Goal: Book appointment/travel/reservation

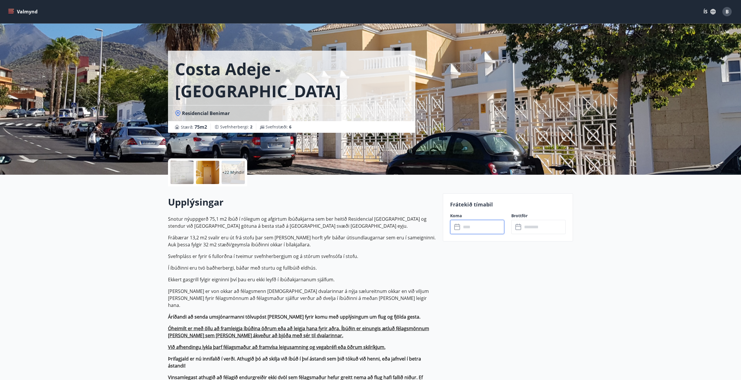
click at [230, 176] on div "+22 Myndir" at bounding box center [233, 172] width 23 height 23
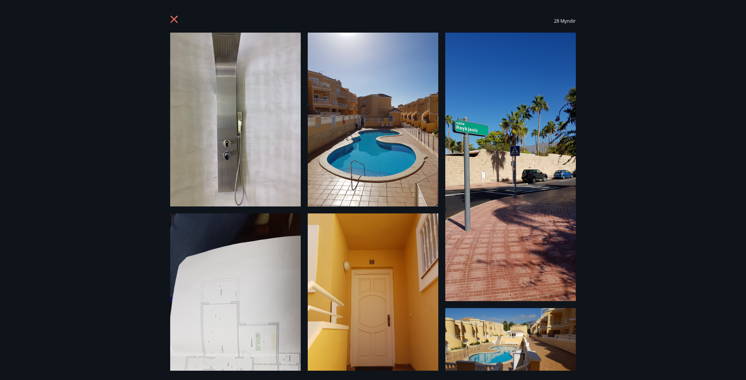
click at [266, 176] on img at bounding box center [235, 120] width 130 height 174
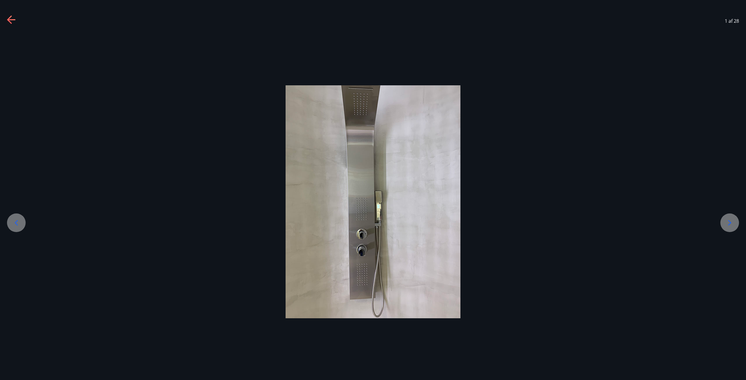
click at [736, 222] on div at bounding box center [729, 222] width 19 height 19
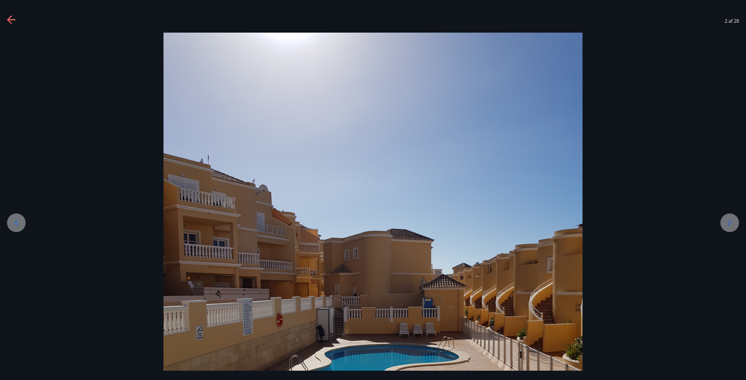
click at [736, 222] on div at bounding box center [729, 222] width 19 height 19
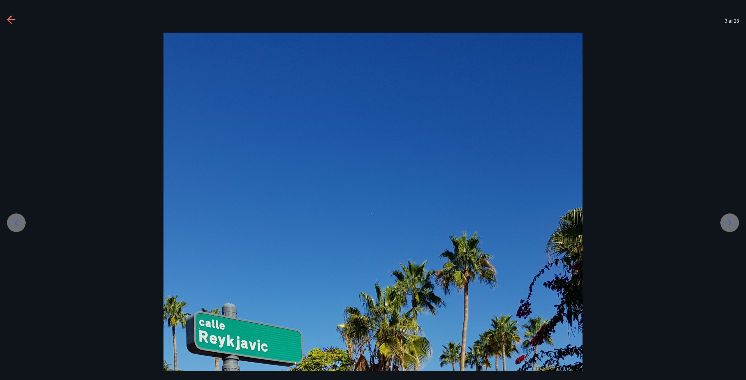
click at [736, 222] on div at bounding box center [729, 222] width 19 height 19
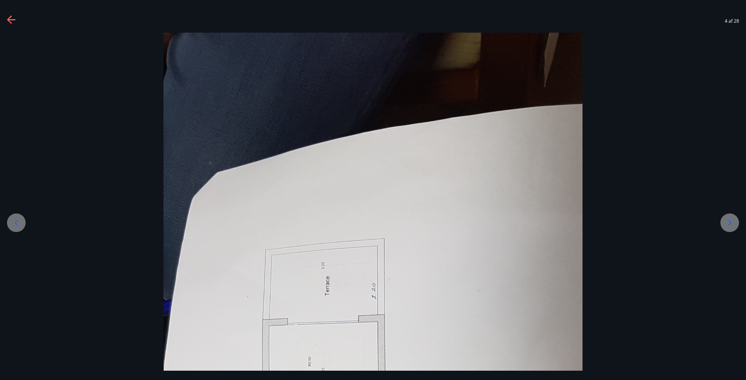
click at [736, 222] on div at bounding box center [729, 222] width 19 height 19
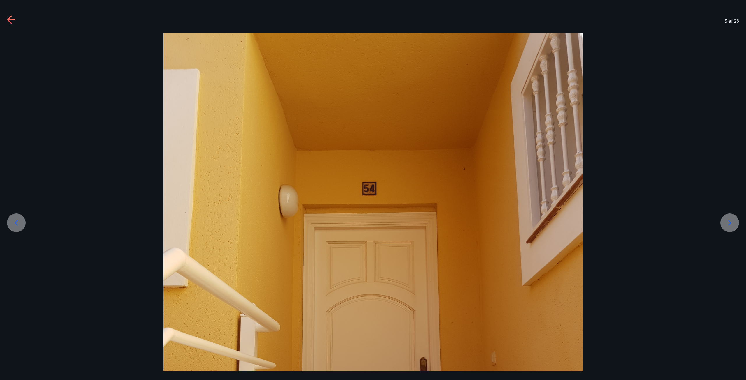
click at [9, 222] on div at bounding box center [16, 222] width 19 height 19
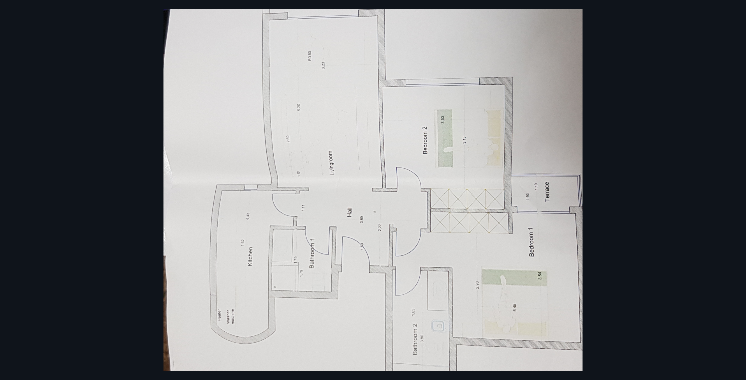
scroll to position [320, 0]
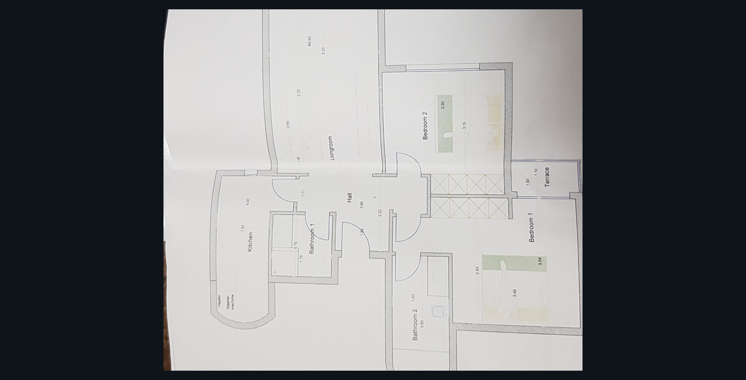
click at [628, 183] on div at bounding box center [373, 142] width 746 height 861
click at [631, 174] on div at bounding box center [373, 142] width 746 height 861
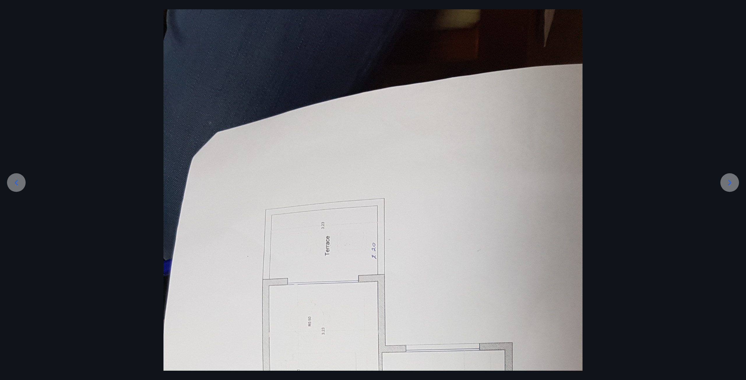
scroll to position [0, 0]
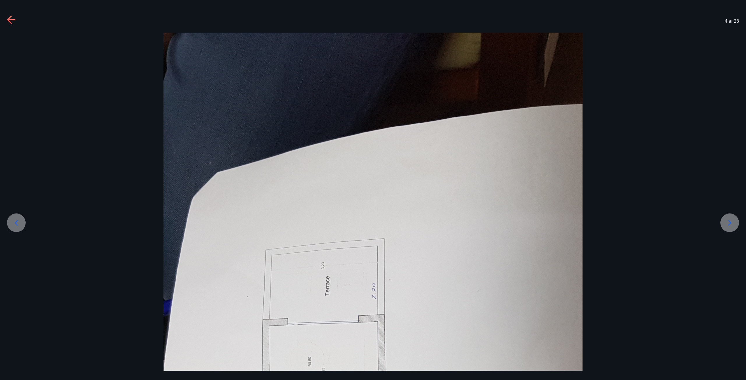
click at [11, 21] on icon at bounding box center [11, 19] width 9 height 9
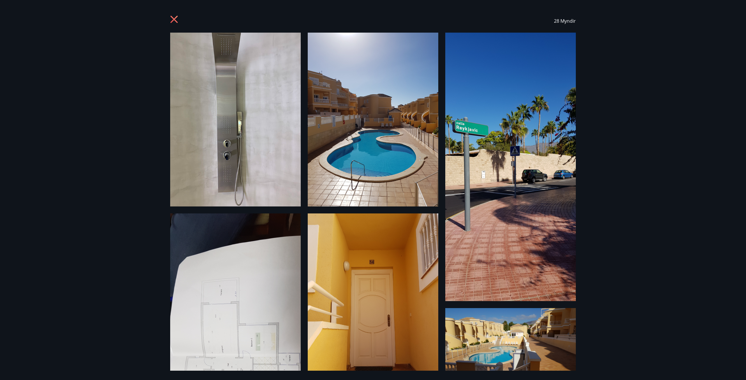
click at [174, 13] on div "28 Myndir" at bounding box center [372, 20] width 405 height 23
click at [174, 17] on icon at bounding box center [174, 19] width 9 height 9
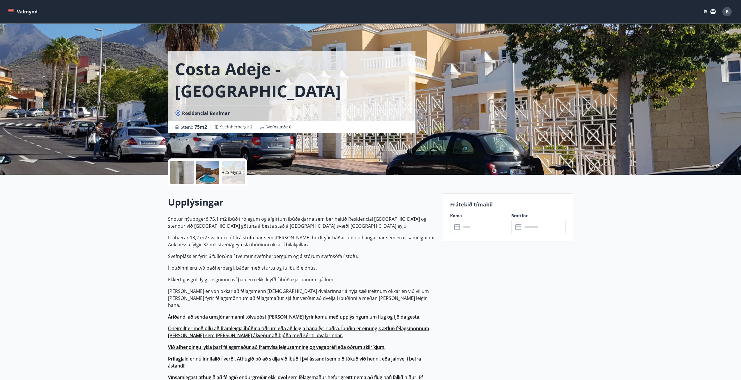
click at [471, 230] on input "text" at bounding box center [482, 227] width 43 height 14
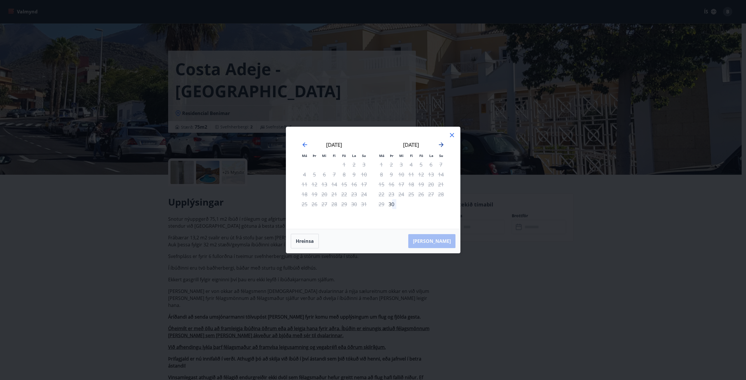
click at [444, 146] on icon "Move forward to switch to the next month." at bounding box center [440, 144] width 7 height 7
click at [443, 146] on icon "Move forward to switch to the next month." at bounding box center [440, 144] width 7 height 7
click at [441, 150] on div "[DATE]" at bounding box center [410, 147] width 69 height 26
click at [441, 148] on div "[DATE]" at bounding box center [410, 147] width 69 height 26
click at [441, 146] on icon "Move forward to switch to the next month." at bounding box center [441, 144] width 5 height 5
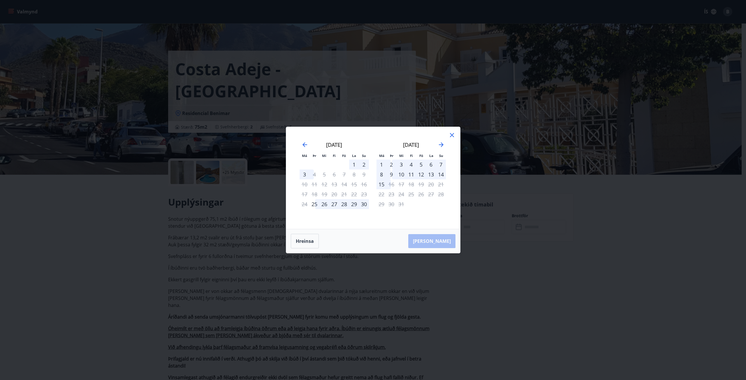
click at [391, 165] on div "2" at bounding box center [391, 165] width 10 height 10
click at [389, 185] on div "16" at bounding box center [391, 184] width 10 height 10
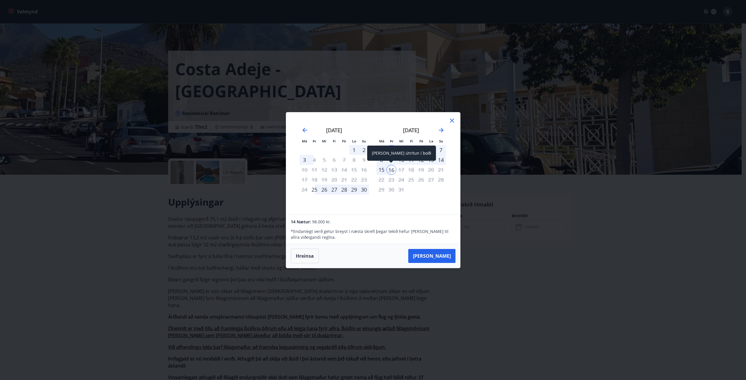
click at [391, 169] on div "16" at bounding box center [391, 170] width 10 height 10
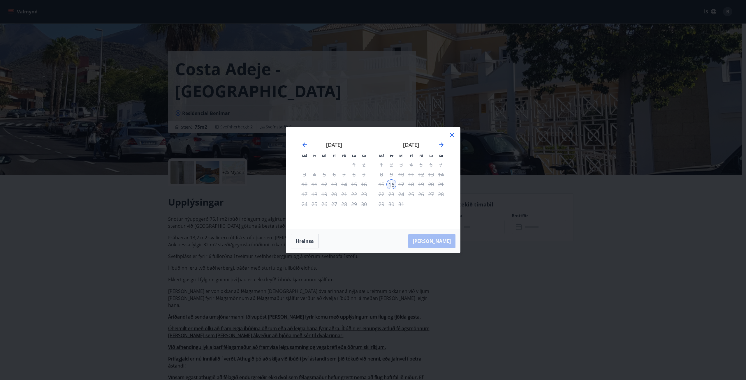
click at [391, 162] on div "2" at bounding box center [391, 165] width 10 height 10
click at [391, 164] on div "2" at bounding box center [391, 165] width 10 height 10
click at [449, 138] on icon at bounding box center [451, 135] width 7 height 7
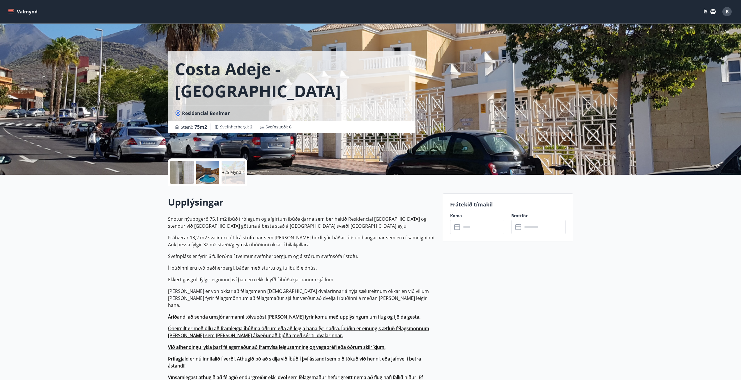
click at [26, 13] on button "Valmynd" at bounding box center [23, 11] width 33 height 10
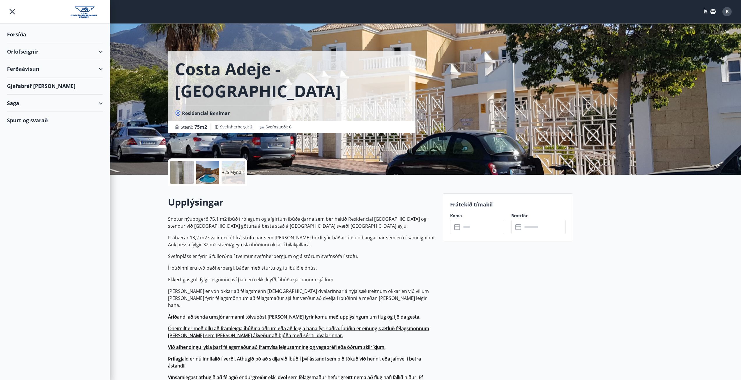
click at [38, 52] on div "Orlofseignir" at bounding box center [55, 51] width 96 height 17
click at [31, 65] on div "Framboð" at bounding box center [55, 66] width 86 height 12
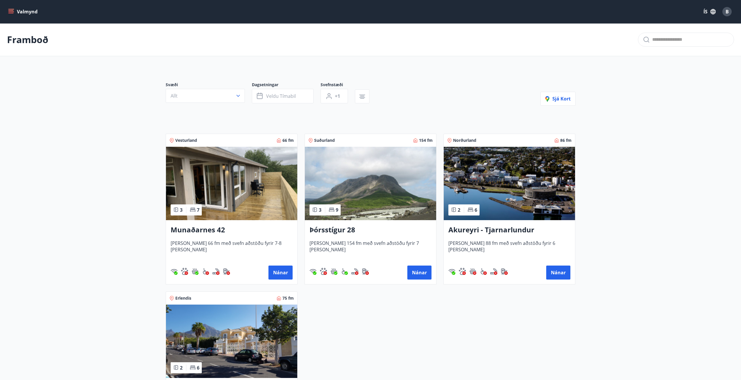
click at [221, 232] on h3 "Munaðarnes 42" at bounding box center [232, 230] width 122 height 10
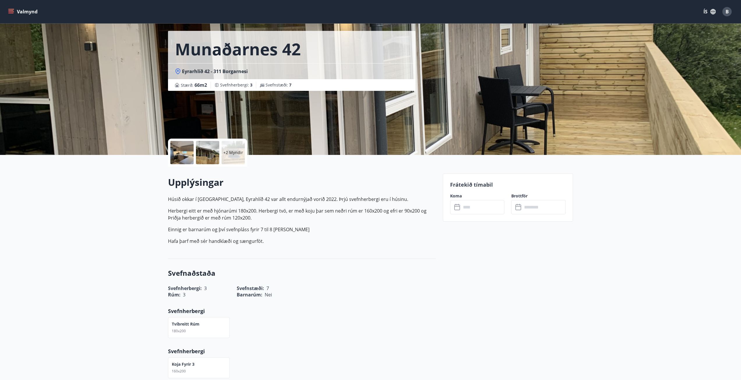
scroll to position [29, 0]
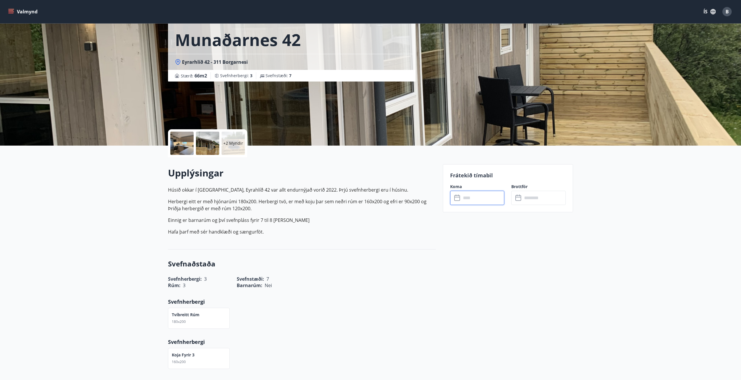
click at [470, 197] on input "text" at bounding box center [482, 198] width 43 height 14
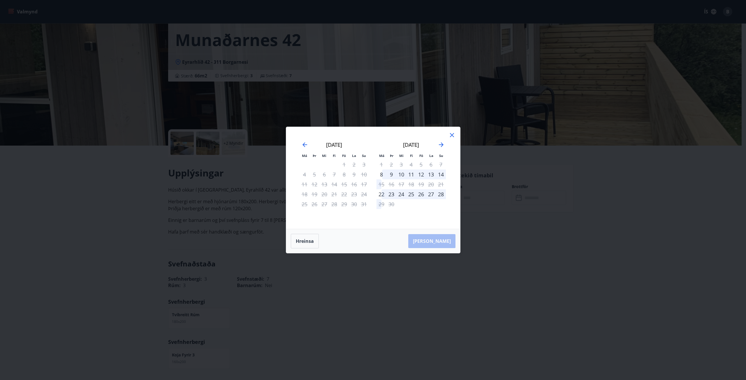
click at [441, 149] on div "[DATE]" at bounding box center [410, 147] width 69 height 26
click at [441, 146] on icon "Move forward to switch to the next month." at bounding box center [440, 144] width 7 height 7
click at [306, 143] on icon "Move backward to switch to the previous month." at bounding box center [304, 144] width 7 height 7
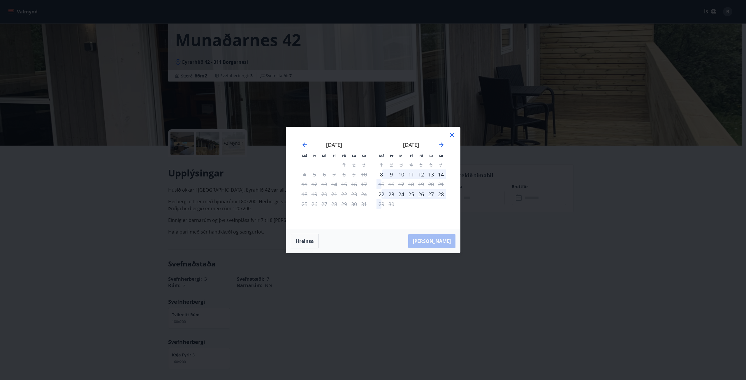
click at [419, 174] on div "12" at bounding box center [421, 174] width 10 height 10
click at [438, 175] on div "14" at bounding box center [441, 174] width 10 height 10
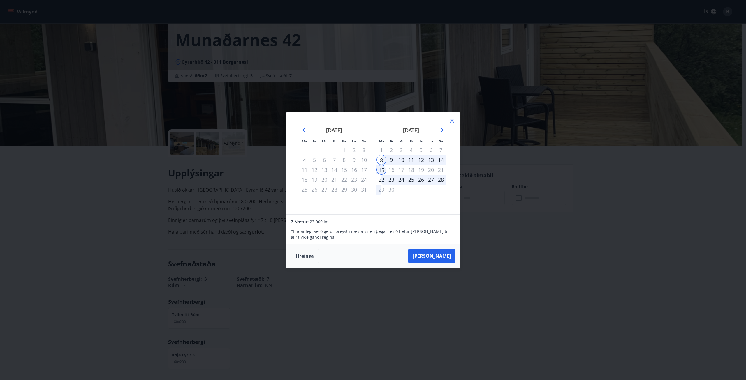
click at [451, 123] on icon at bounding box center [451, 120] width 7 height 7
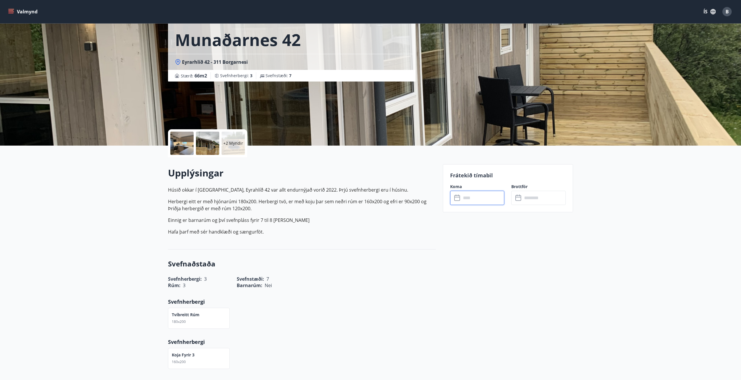
click at [475, 197] on input "text" at bounding box center [482, 198] width 43 height 14
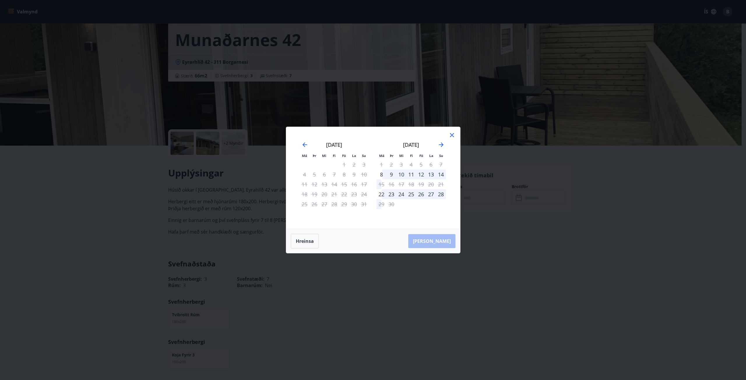
click at [421, 195] on div "26" at bounding box center [421, 194] width 10 height 10
click at [412, 195] on div "25" at bounding box center [411, 194] width 10 height 10
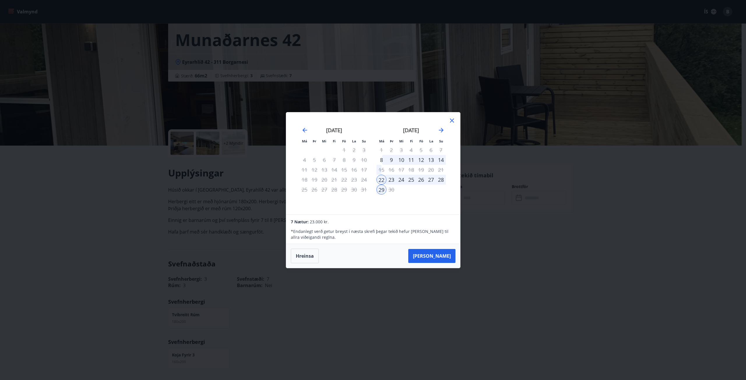
click at [409, 182] on div "25" at bounding box center [411, 180] width 10 height 10
click at [448, 119] on div "Má Þr Mi Fi Fö La Su Má Þr Mi Fi Fö La Su [DATE] 1 2 3 4 5 6 7 8 9 10 11 12 13 …" at bounding box center [373, 163] width 174 height 102
click at [449, 120] on icon at bounding box center [451, 120] width 7 height 7
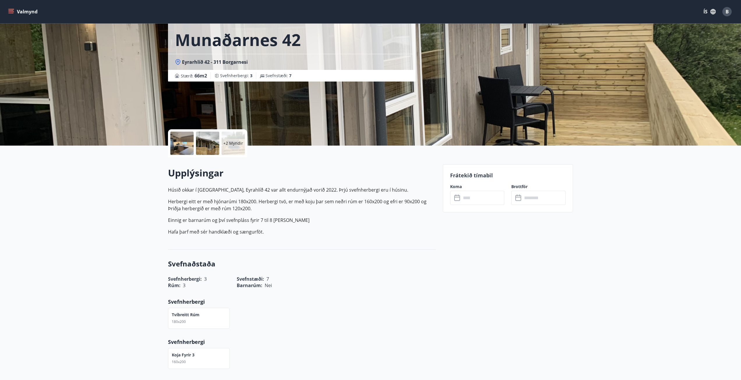
click at [287, 195] on p "Húsið okkar í [GEOGRAPHIC_DATA], Eyrahlíð 42 var allt endurnýjað vorið 2022. Þr…" at bounding box center [302, 210] width 268 height 49
click at [454, 200] on icon at bounding box center [457, 198] width 7 height 7
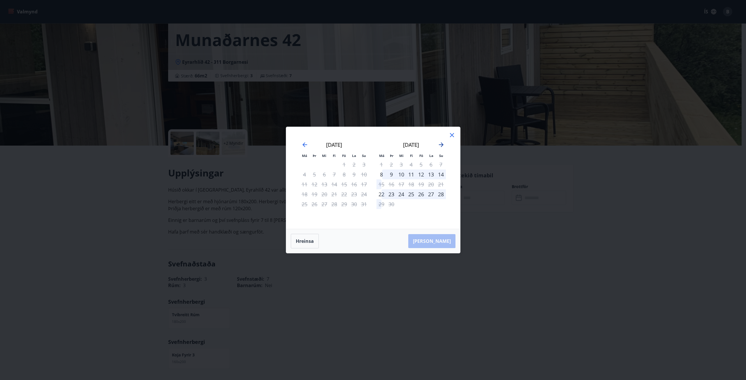
click at [440, 147] on icon "Move forward to switch to the next month." at bounding box center [440, 144] width 7 height 7
click at [309, 174] on div "9" at bounding box center [314, 174] width 10 height 10
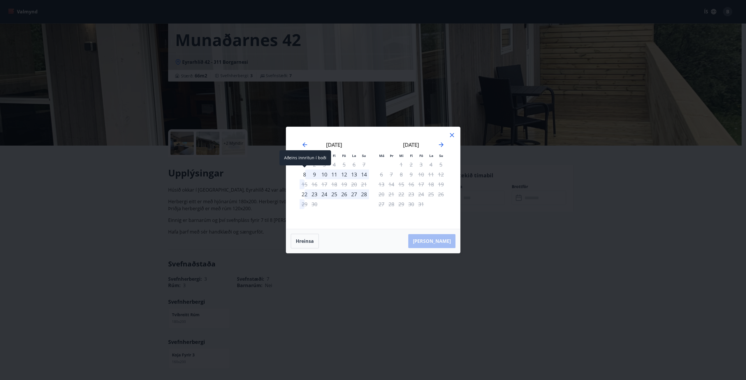
click at [305, 174] on div "8" at bounding box center [304, 174] width 10 height 10
click at [229, 197] on div "Má Þr Mi Fi Fö La Su Má Þr Mi Fi Fö La Su [DATE] 1 2 3 4 5 6 7 8 9 10 11 12 13 …" at bounding box center [373, 190] width 746 height 380
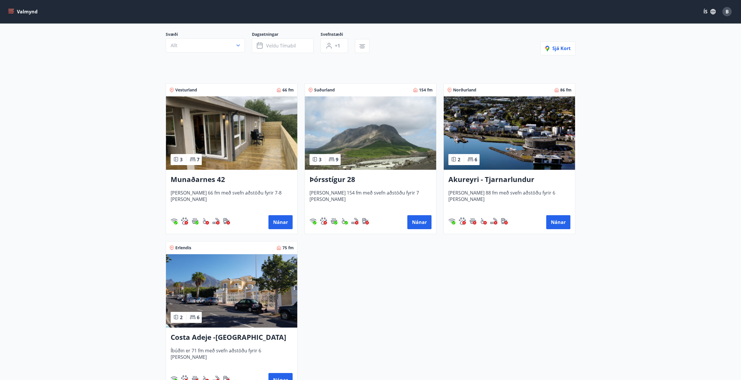
scroll to position [58, 0]
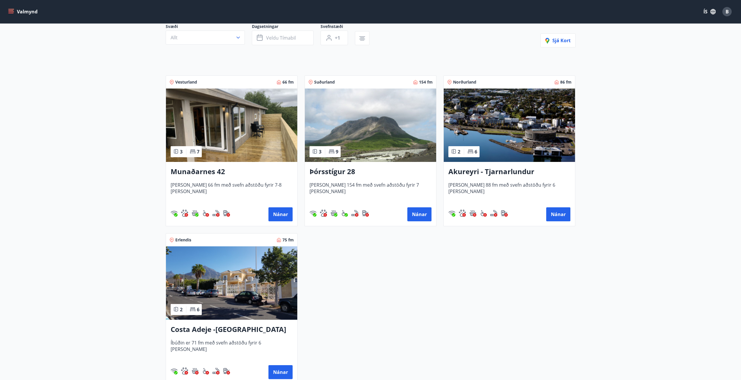
click at [347, 171] on h3 "Þórsstígur 28" at bounding box center [371, 172] width 122 height 10
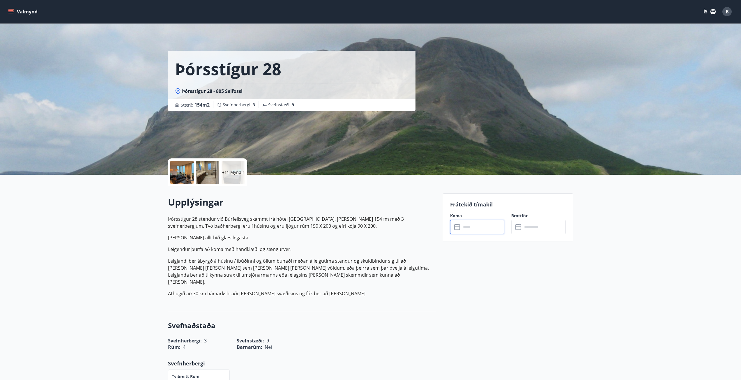
click at [473, 225] on input "text" at bounding box center [482, 227] width 43 height 14
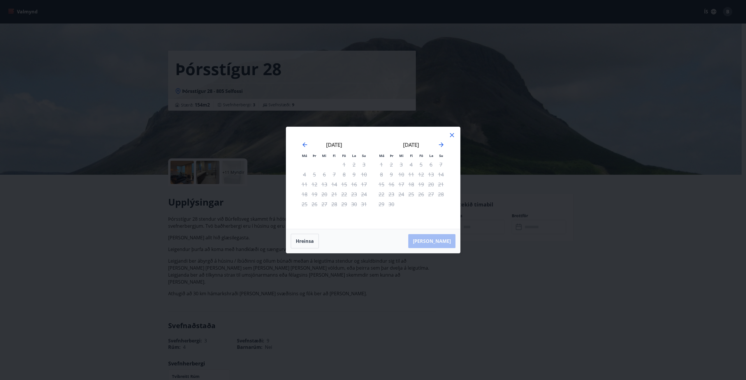
click at [442, 149] on div "[DATE]" at bounding box center [410, 147] width 69 height 26
click at [442, 146] on icon "Move forward to switch to the next month." at bounding box center [441, 144] width 5 height 5
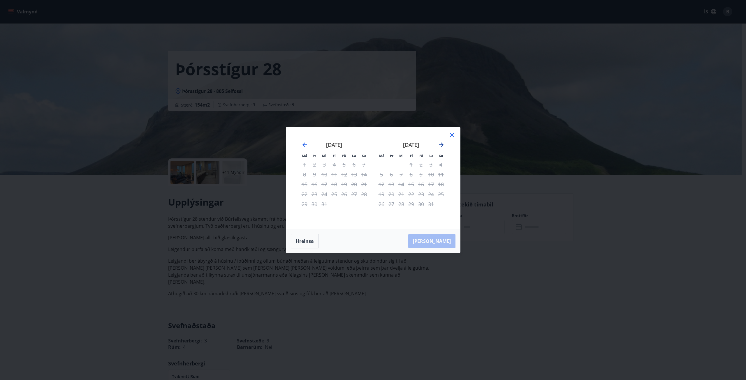
click at [442, 145] on icon "Move forward to switch to the next month." at bounding box center [441, 144] width 5 height 5
click at [450, 137] on icon at bounding box center [451, 135] width 7 height 7
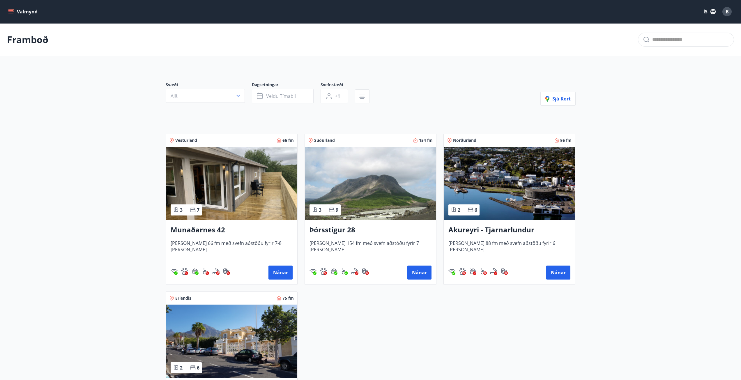
click at [130, 229] on main "Framboð Svæði Allt Dagsetningar Veldu tímabil Svefnstæði +1 Sjá kort Vesturland…" at bounding box center [370, 235] width 741 height 424
click at [201, 231] on h3 "Munaðarnes 42" at bounding box center [232, 230] width 122 height 10
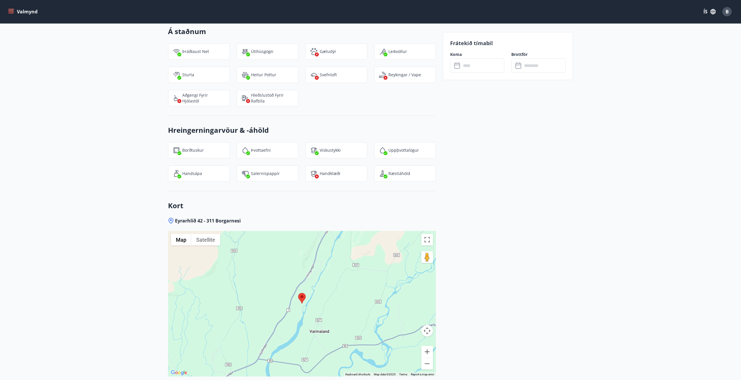
scroll to position [725, 0]
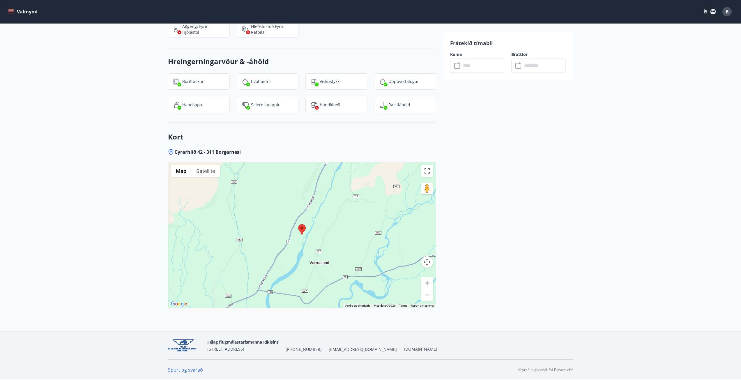
drag, startPoint x: 355, startPoint y: 248, endPoint x: 447, endPoint y: 220, distance: 96.7
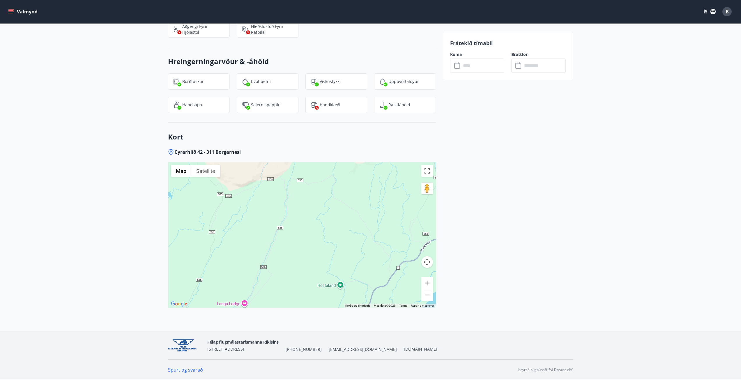
drag, startPoint x: 384, startPoint y: 259, endPoint x: 362, endPoint y: 227, distance: 39.3
click at [362, 227] on div at bounding box center [302, 235] width 268 height 146
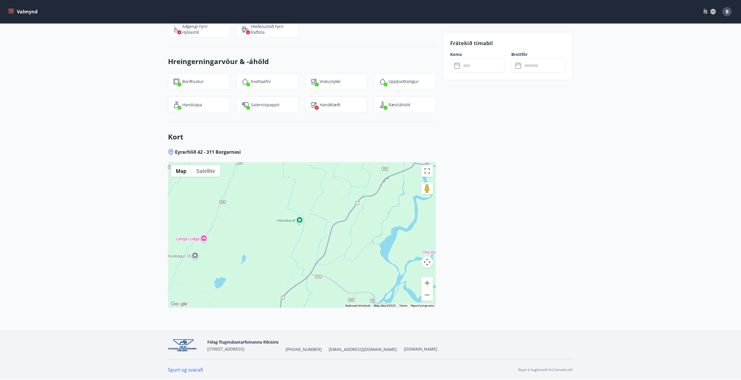
click at [368, 255] on div at bounding box center [302, 235] width 268 height 146
click at [425, 298] on button "Zoom out" at bounding box center [427, 295] width 12 height 12
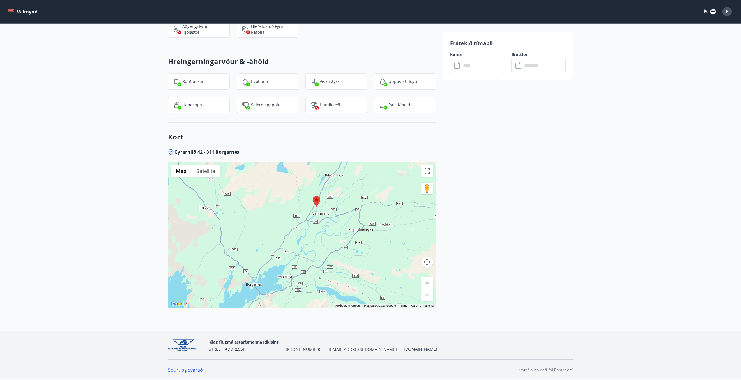
drag, startPoint x: 397, startPoint y: 266, endPoint x: 372, endPoint y: 270, distance: 24.7
click at [372, 270] on div at bounding box center [302, 235] width 268 height 146
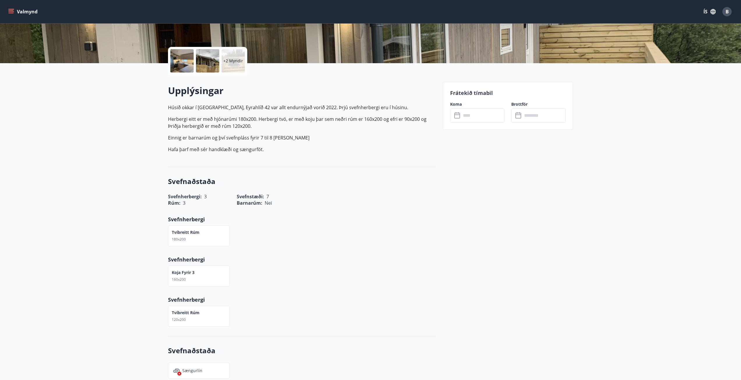
scroll to position [26, 0]
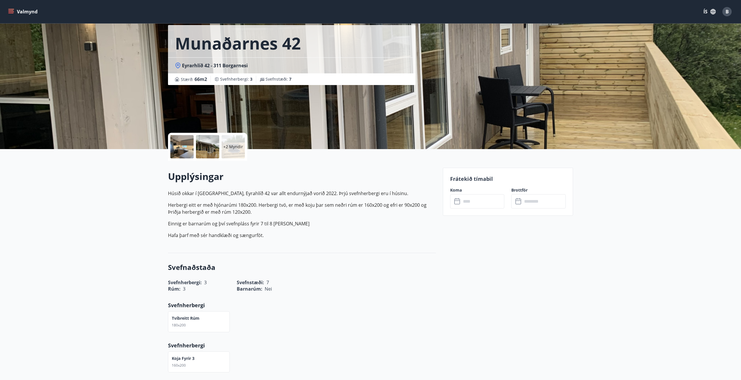
click at [490, 202] on input "text" at bounding box center [482, 201] width 43 height 14
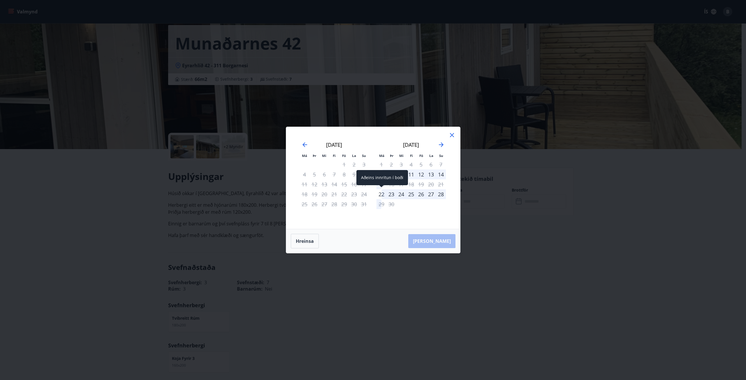
click at [385, 195] on div "22" at bounding box center [381, 194] width 10 height 10
click at [380, 202] on div "29" at bounding box center [381, 204] width 10 height 10
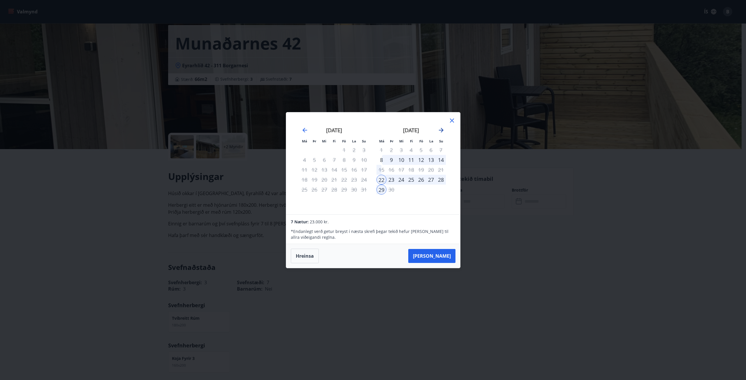
click at [438, 132] on icon "Move forward to switch to the next month." at bounding box center [440, 130] width 7 height 7
click at [449, 121] on icon at bounding box center [451, 120] width 7 height 7
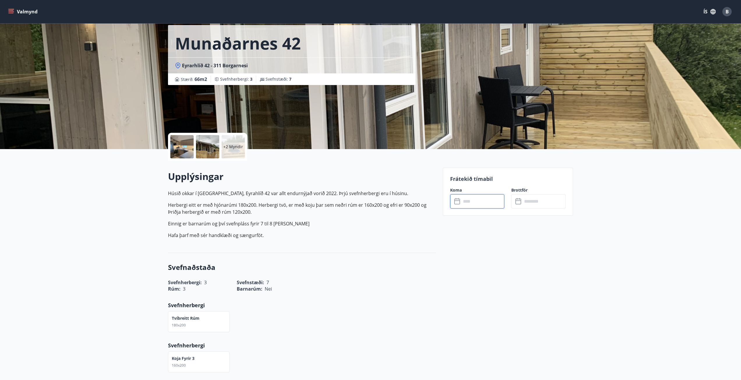
click at [468, 199] on input "text" at bounding box center [482, 201] width 43 height 14
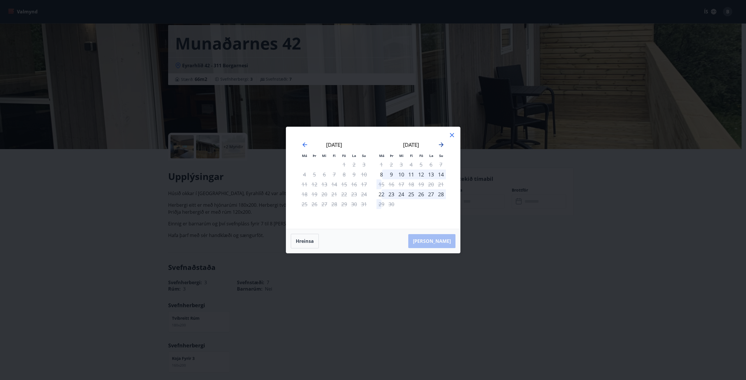
click at [440, 145] on icon "Move forward to switch to the next month." at bounding box center [440, 144] width 7 height 7
click at [439, 145] on icon "Move forward to switch to the next month." at bounding box center [441, 144] width 5 height 5
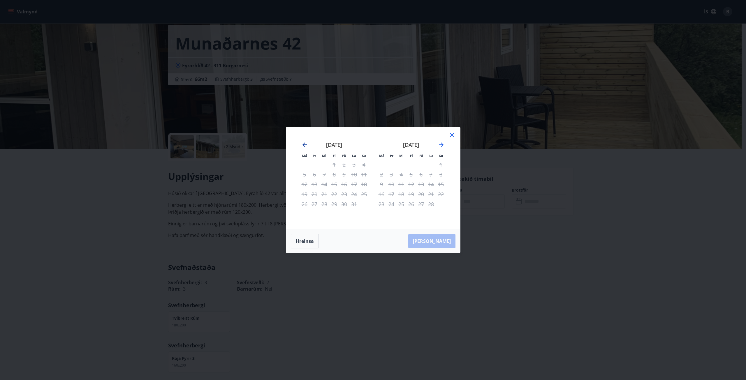
click at [303, 145] on icon "Move backward to switch to the previous month." at bounding box center [304, 144] width 5 height 5
click at [303, 173] on div "8" at bounding box center [304, 174] width 10 height 10
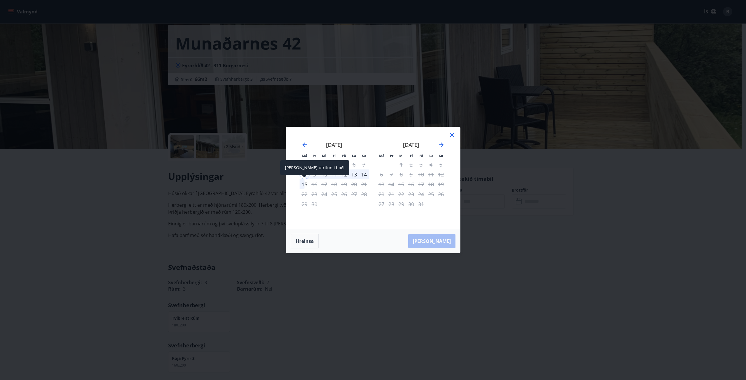
click at [301, 183] on div "15" at bounding box center [304, 184] width 10 height 10
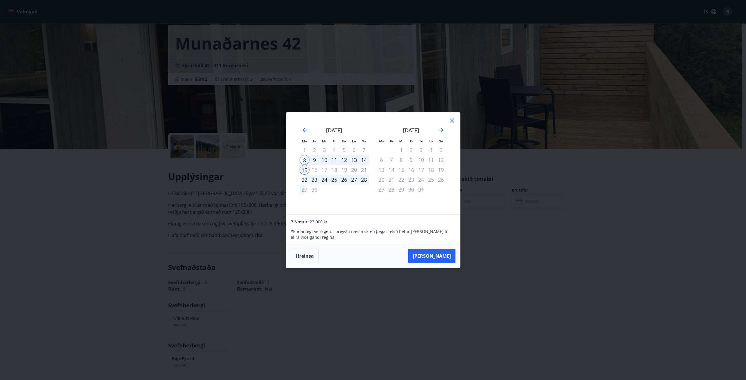
click at [453, 121] on icon at bounding box center [452, 121] width 4 height 4
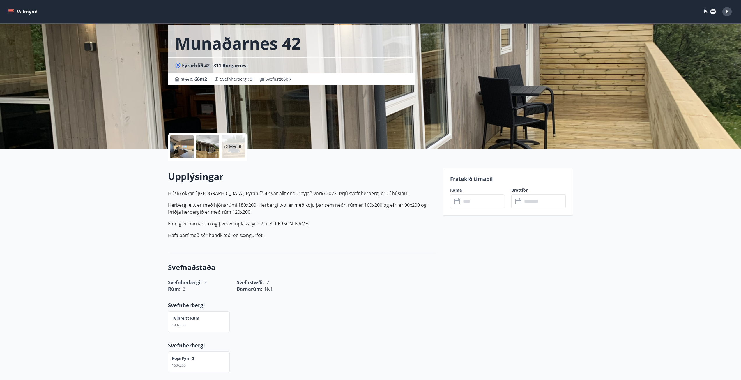
click at [187, 144] on div at bounding box center [181, 146] width 23 height 23
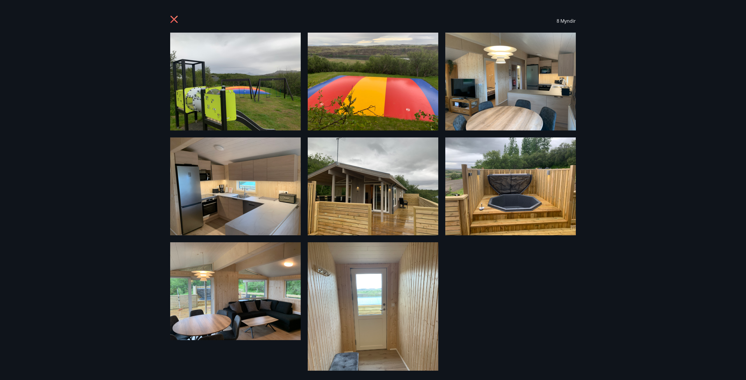
click at [280, 116] on img at bounding box center [235, 82] width 130 height 98
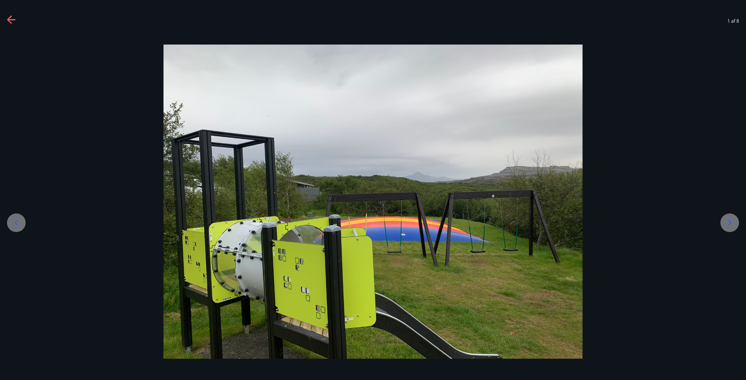
click at [731, 225] on icon at bounding box center [729, 222] width 9 height 9
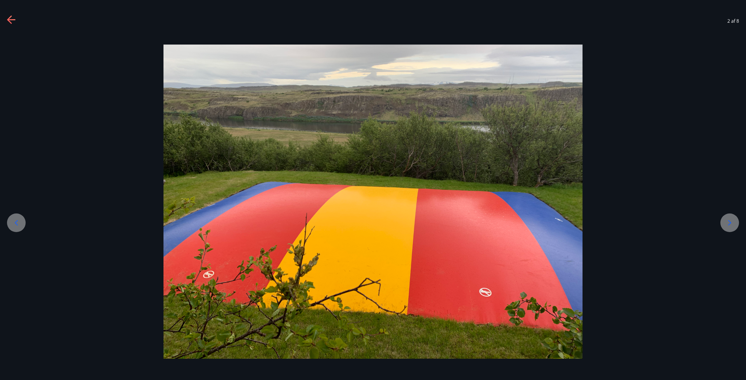
click at [731, 225] on icon at bounding box center [729, 222] width 9 height 9
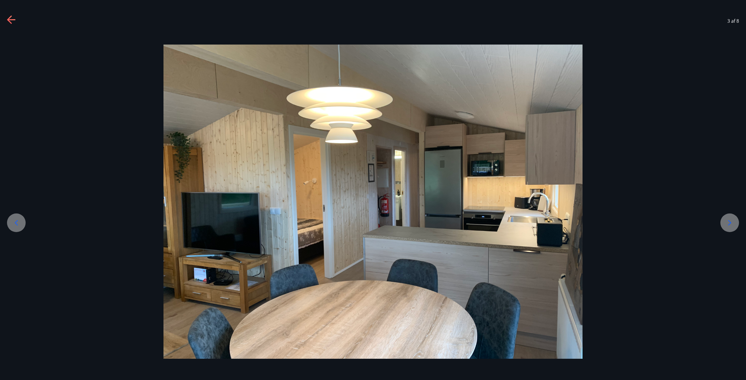
click at [731, 225] on icon at bounding box center [729, 222] width 9 height 9
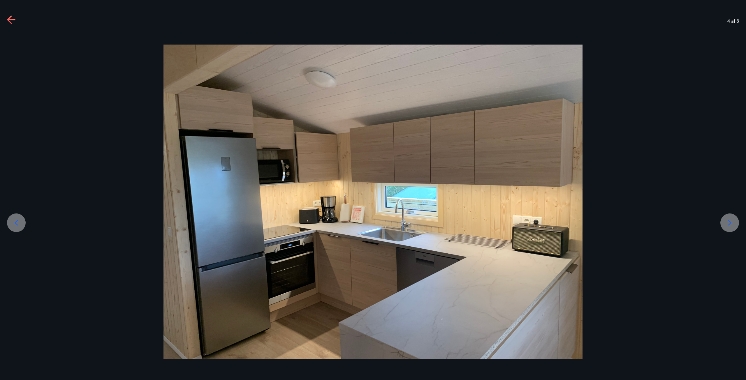
click at [731, 225] on icon at bounding box center [729, 222] width 9 height 9
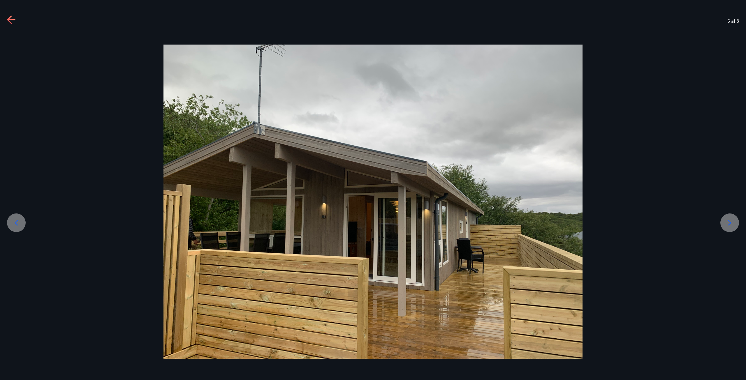
click at [731, 225] on icon at bounding box center [729, 222] width 9 height 9
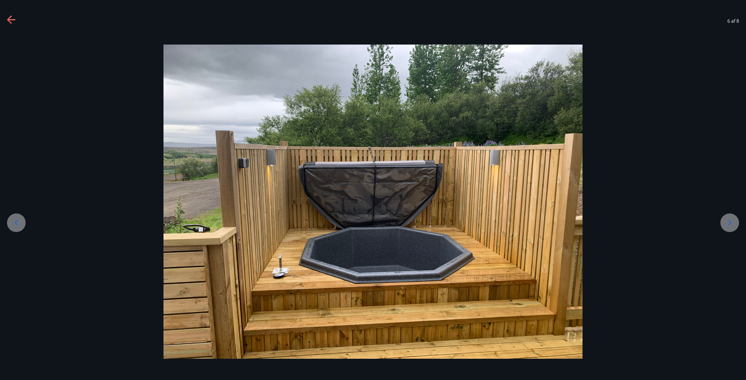
click at [731, 225] on icon at bounding box center [729, 222] width 9 height 9
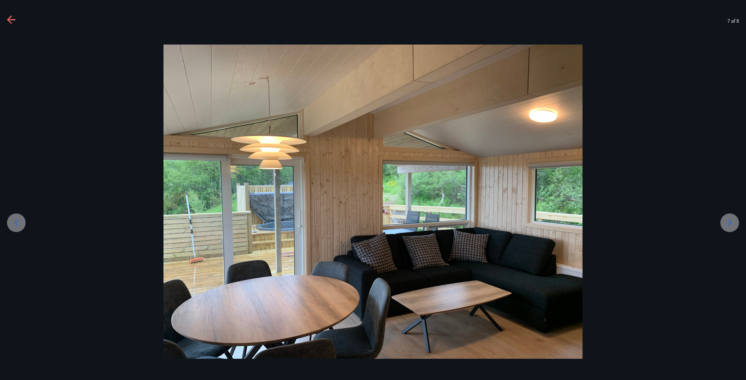
click at [731, 225] on icon at bounding box center [729, 222] width 9 height 9
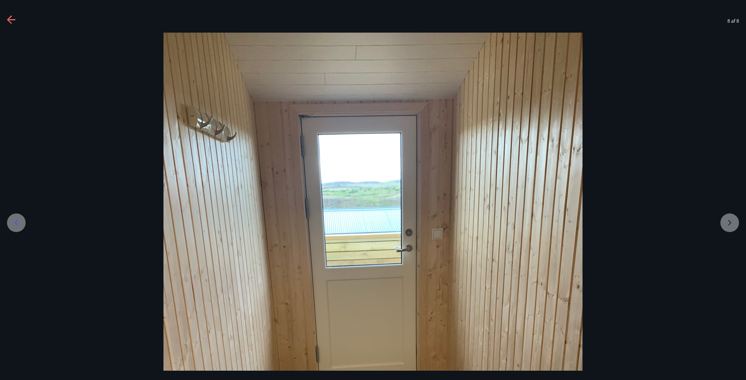
click at [728, 224] on div at bounding box center [373, 312] width 746 height 558
click at [17, 229] on div at bounding box center [16, 222] width 19 height 19
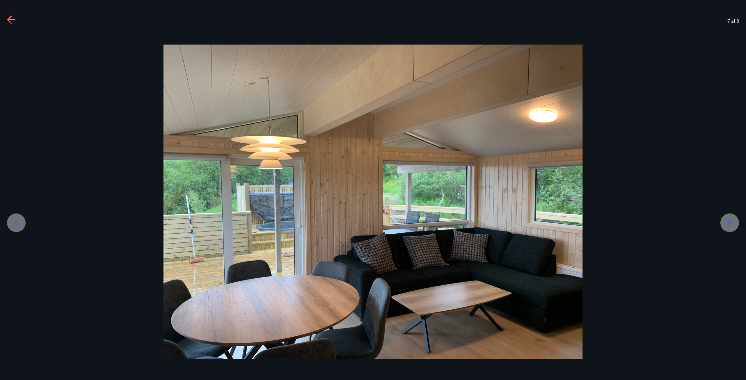
click at [18, 227] on icon at bounding box center [16, 222] width 9 height 9
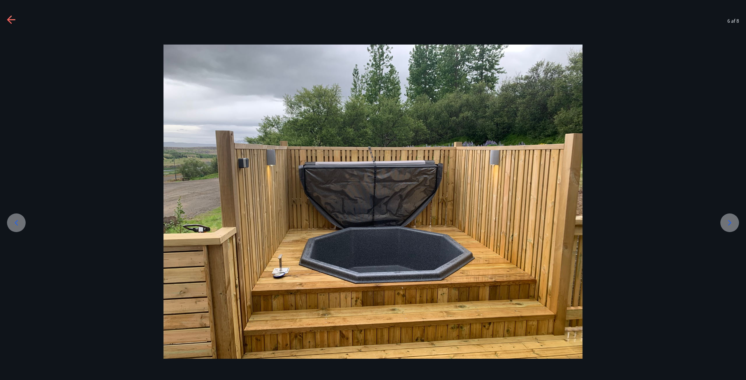
click at [18, 227] on icon at bounding box center [16, 222] width 9 height 9
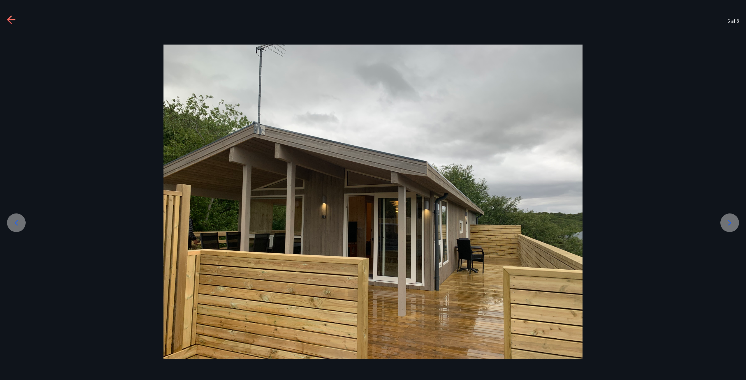
click at [18, 227] on icon at bounding box center [16, 222] width 9 height 9
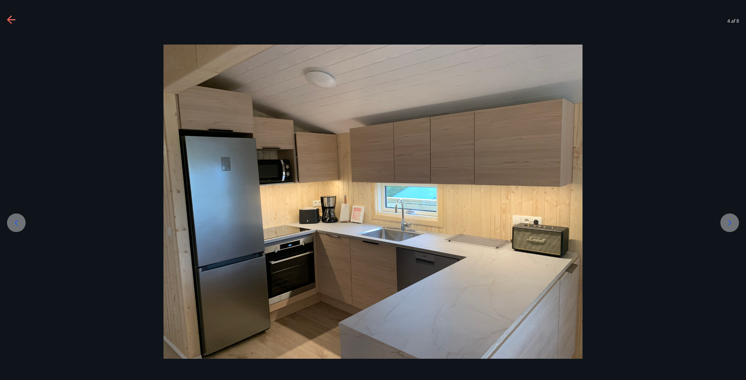
click at [18, 227] on icon at bounding box center [16, 222] width 9 height 9
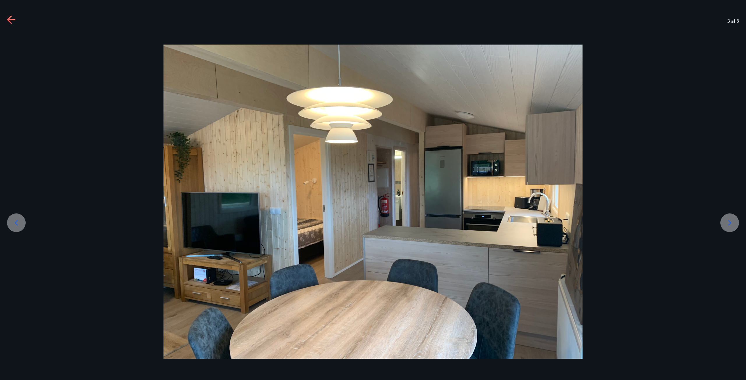
click at [18, 227] on icon at bounding box center [16, 222] width 9 height 9
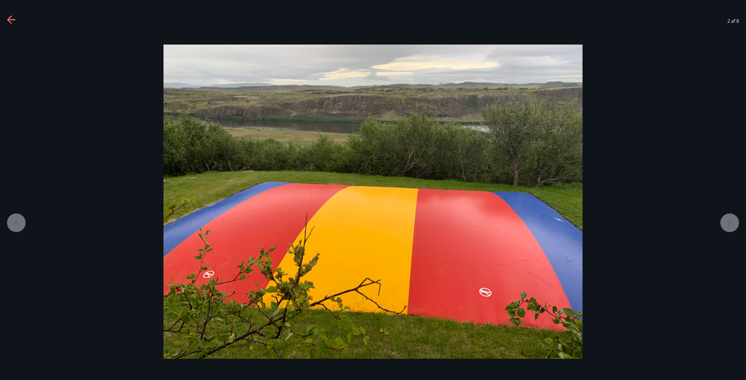
click at [6, 24] on div "2 af 8" at bounding box center [373, 20] width 746 height 23
click at [7, 19] on div "2 af 8" at bounding box center [373, 20] width 746 height 23
click at [15, 20] on icon at bounding box center [11, 19] width 8 height 1
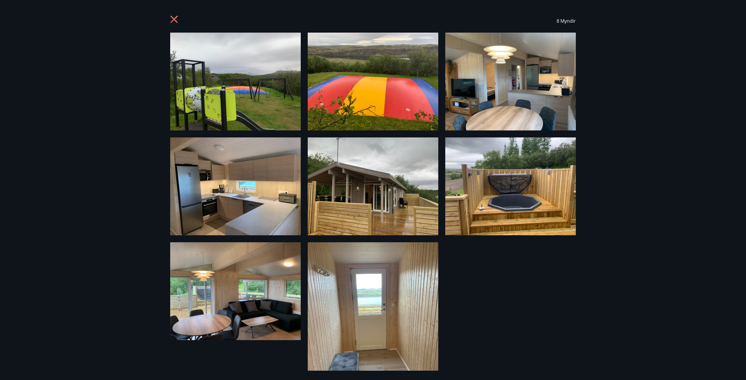
click at [177, 18] on icon at bounding box center [174, 19] width 9 height 9
